Goal: Check status: Check status

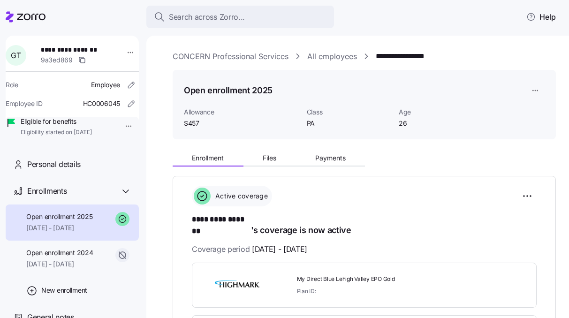
scroll to position [162, 0]
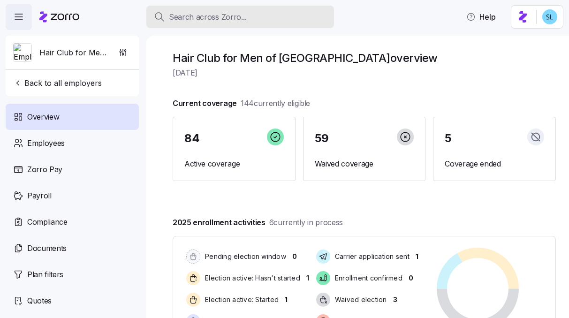
click at [272, 19] on div "Search across Zorro..." at bounding box center [240, 17] width 173 height 12
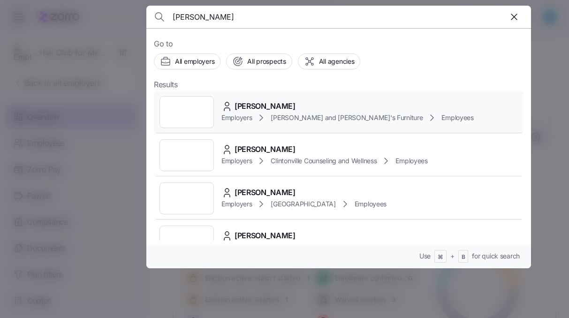
type input "alexander rub"
click at [256, 108] on span "ALEXANDER RUBIN" at bounding box center [265, 106] width 61 height 12
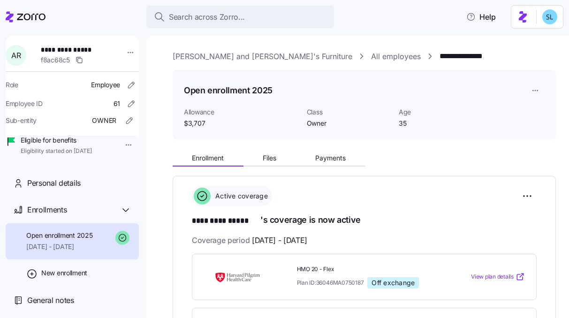
click at [412, 96] on div "Open enrollment 2025" at bounding box center [364, 90] width 361 height 19
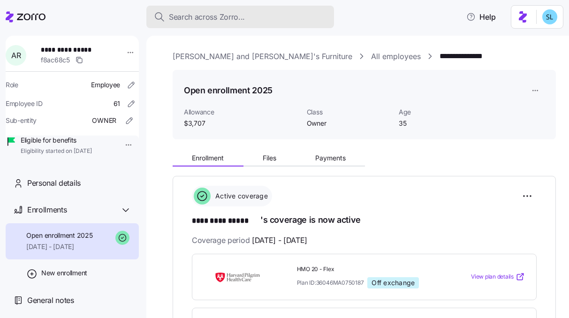
click at [253, 13] on div "Search across Zorro..." at bounding box center [240, 17] width 173 height 12
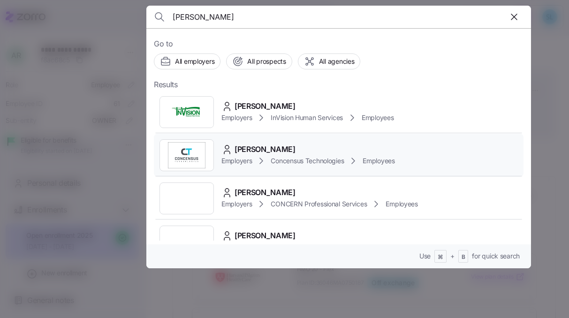
type input "weaver"
click at [295, 145] on div "Michael Weaver" at bounding box center [309, 150] width 174 height 12
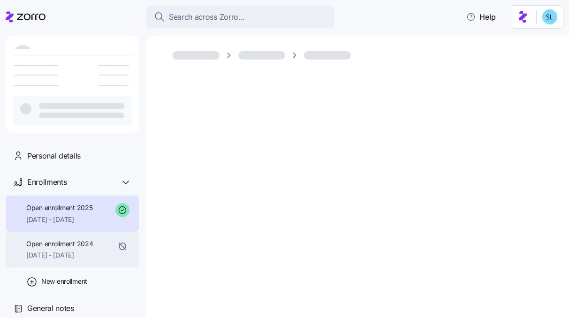
click at [55, 251] on span "01/01/2024 - 12/31/2024" at bounding box center [59, 255] width 67 height 9
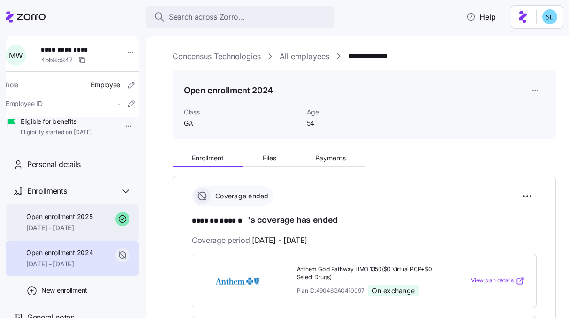
click at [57, 233] on span "[DATE] - [DATE]" at bounding box center [59, 227] width 66 height 9
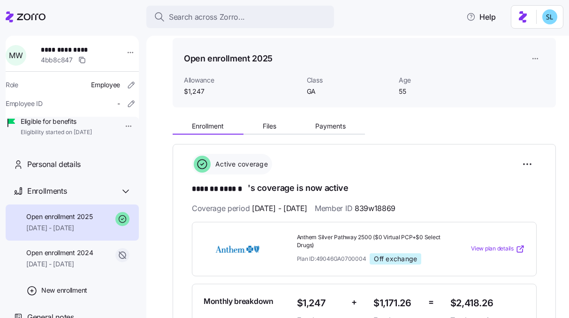
scroll to position [52, 0]
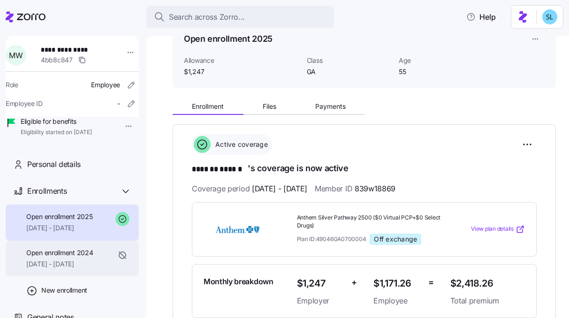
click at [77, 258] on span "Open enrollment 2024" at bounding box center [59, 252] width 67 height 9
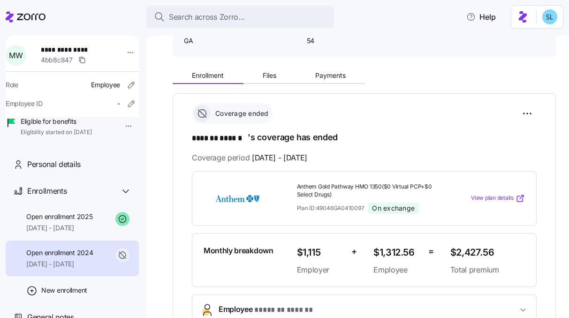
scroll to position [83, 0]
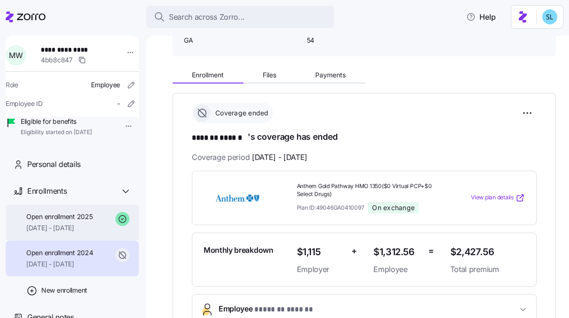
click at [66, 222] on span "Open enrollment 2025" at bounding box center [59, 216] width 66 height 9
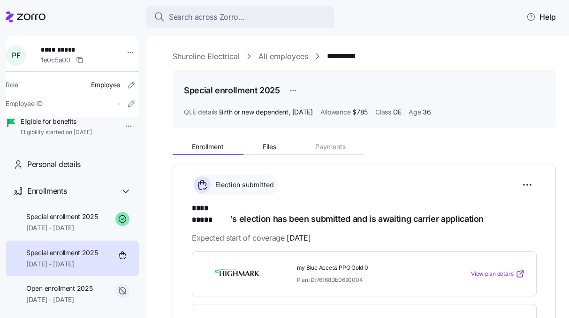
scroll to position [374, 0]
